Goal: Transaction & Acquisition: Book appointment/travel/reservation

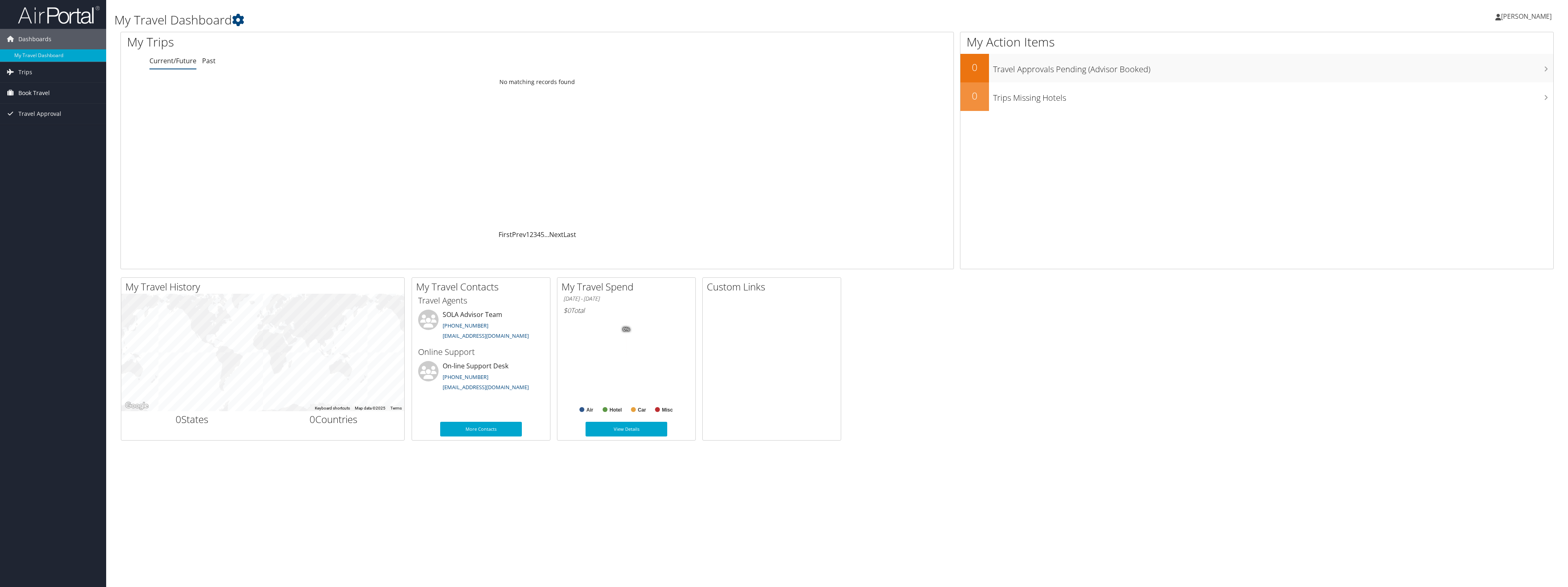
click at [39, 91] on span "Book Travel" at bounding box center [34, 93] width 32 height 21
click at [43, 137] on link "Book/Manage Online Trips" at bounding box center [53, 134] width 106 height 12
